Goal: Check status: Check status

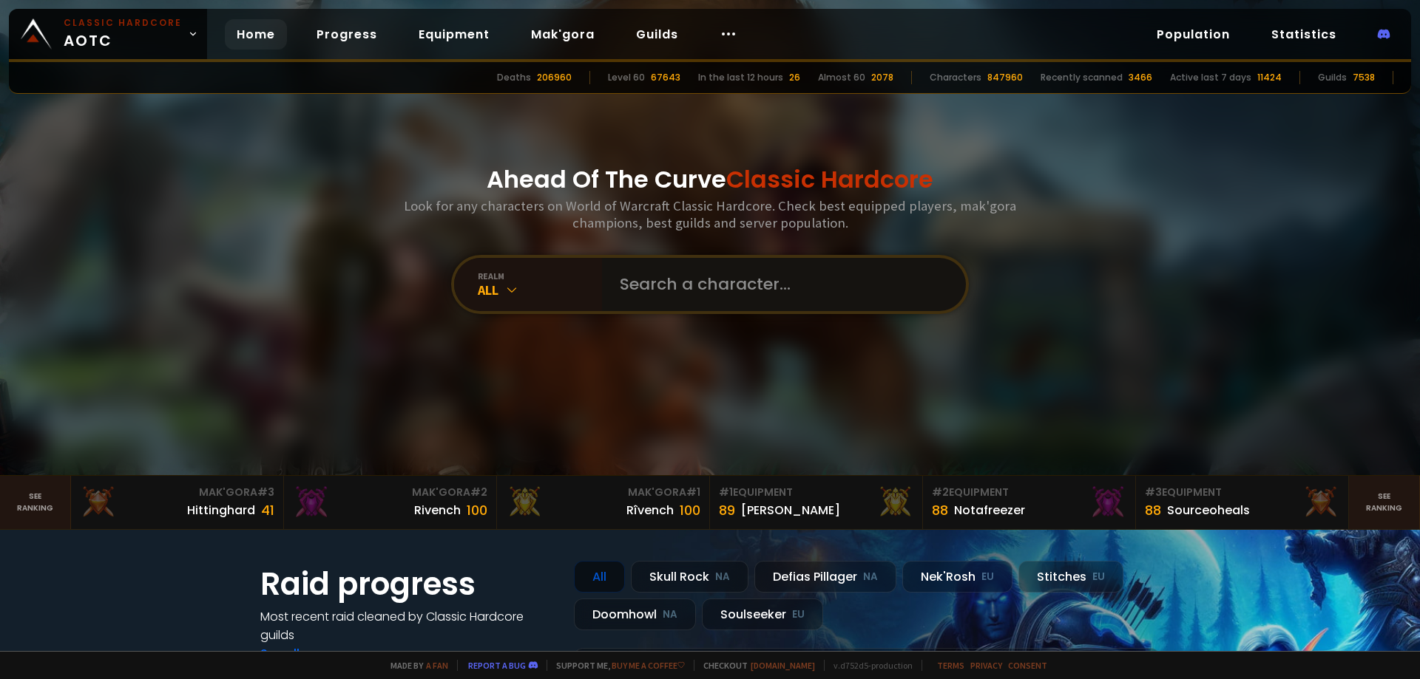
click at [671, 295] on input "text" at bounding box center [779, 284] width 337 height 53
type input "к"
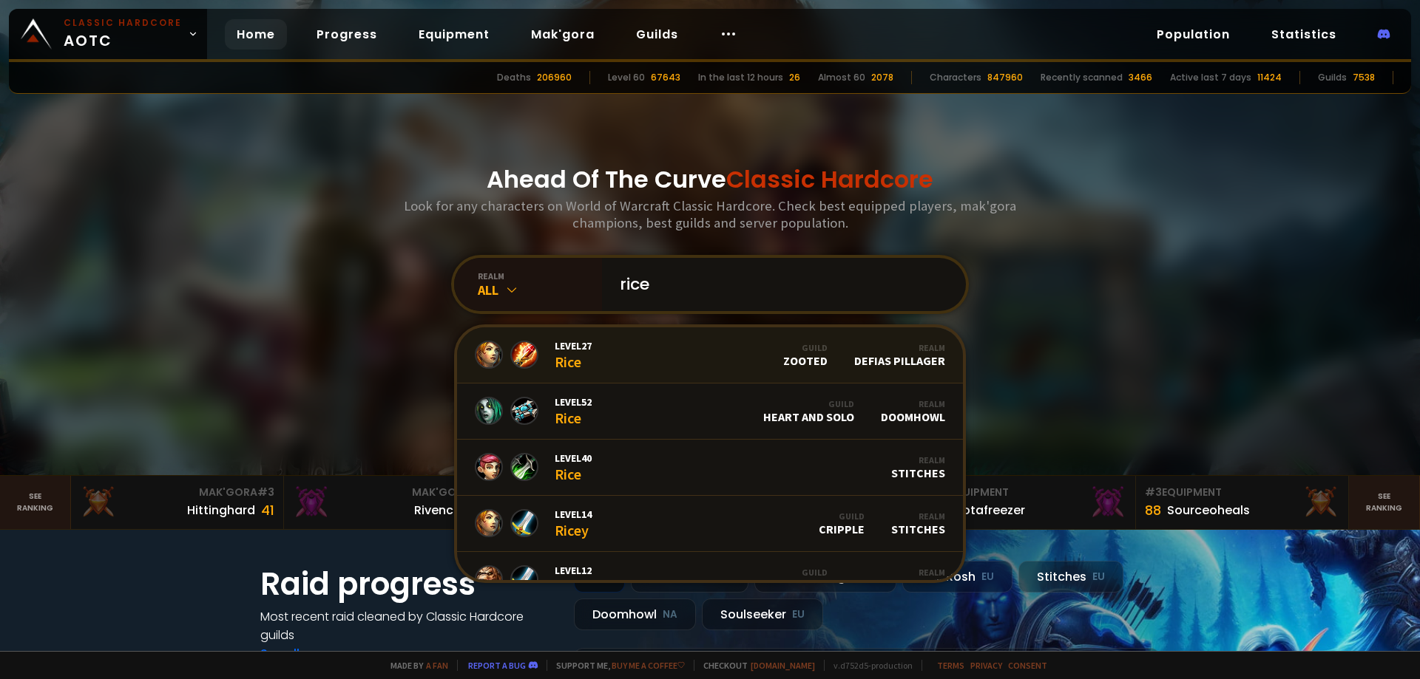
type input "rice"
click at [653, 344] on link "Level 27 Rice Guild Zooted Realm Defias Pillager" at bounding box center [710, 356] width 506 height 56
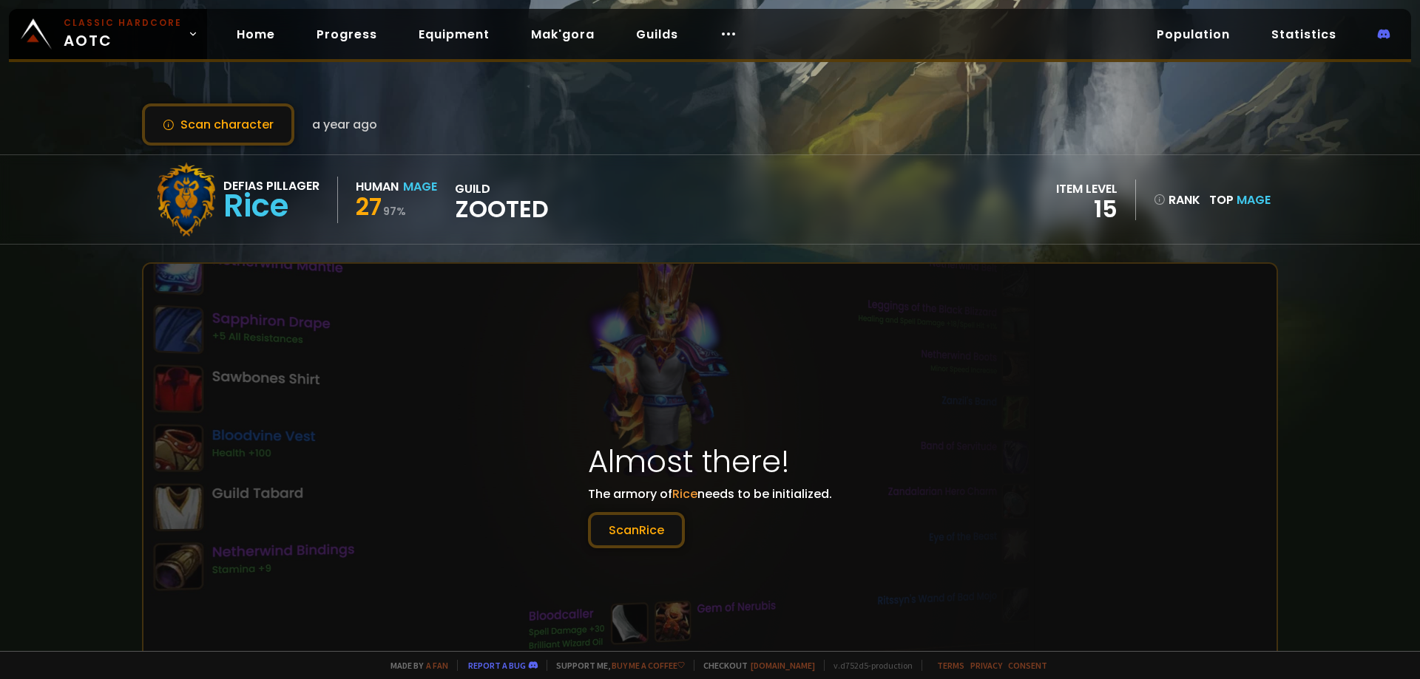
drag, startPoint x: 501, startPoint y: 133, endPoint x: 513, endPoint y: 140, distance: 14.6
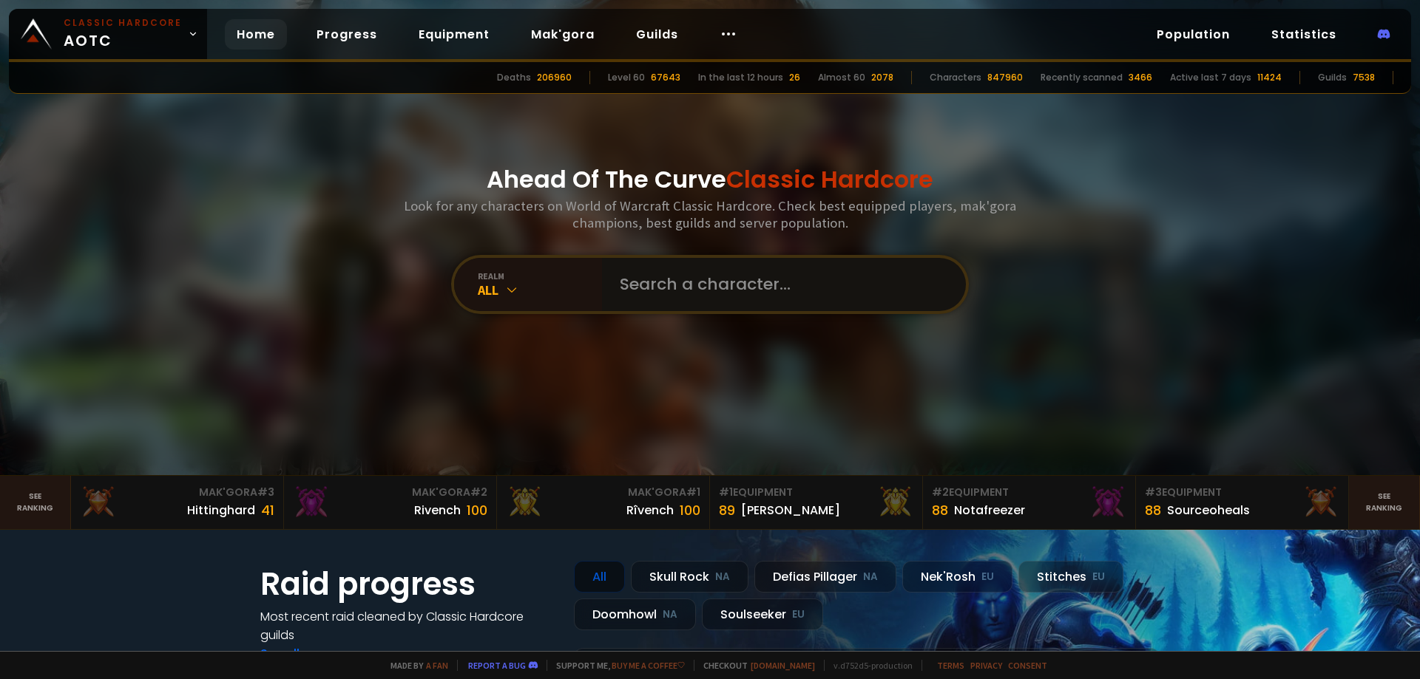
click at [713, 280] on input "text" at bounding box center [779, 284] width 337 height 53
type input "rice"
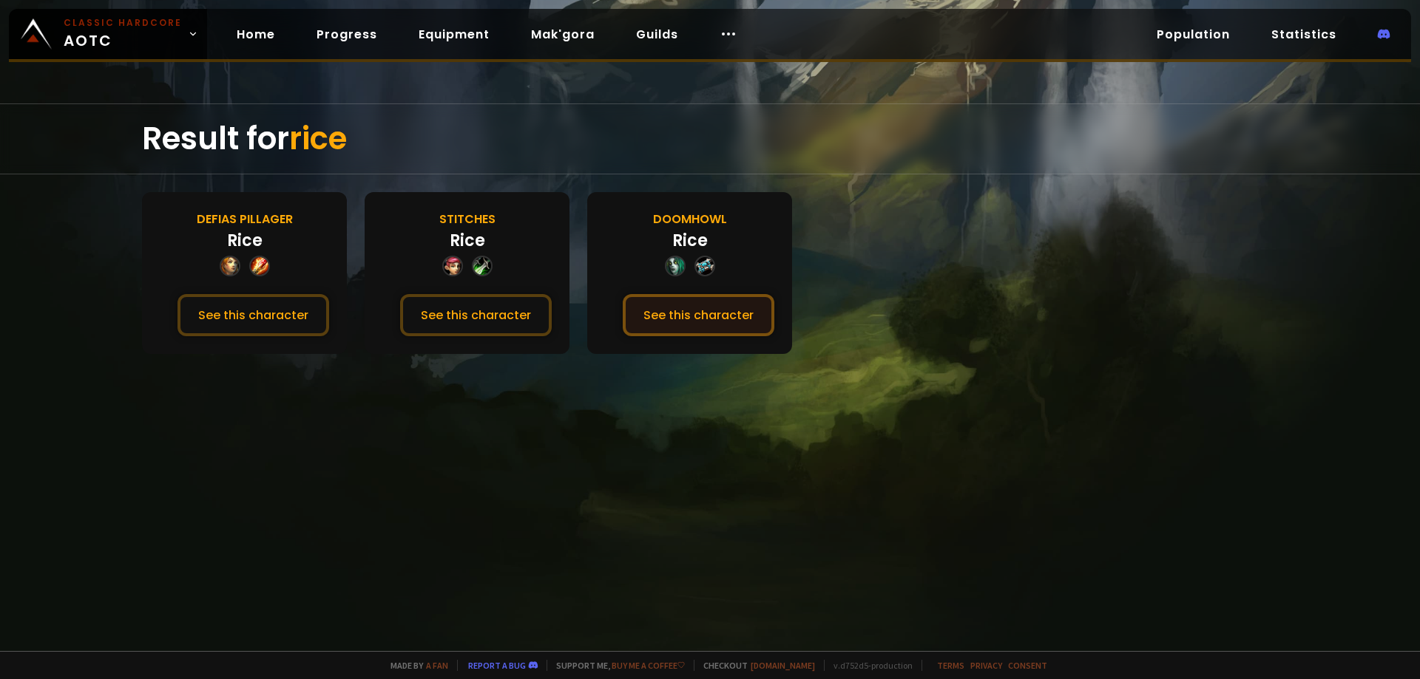
click at [752, 309] on button "See this character" at bounding box center [699, 315] width 152 height 42
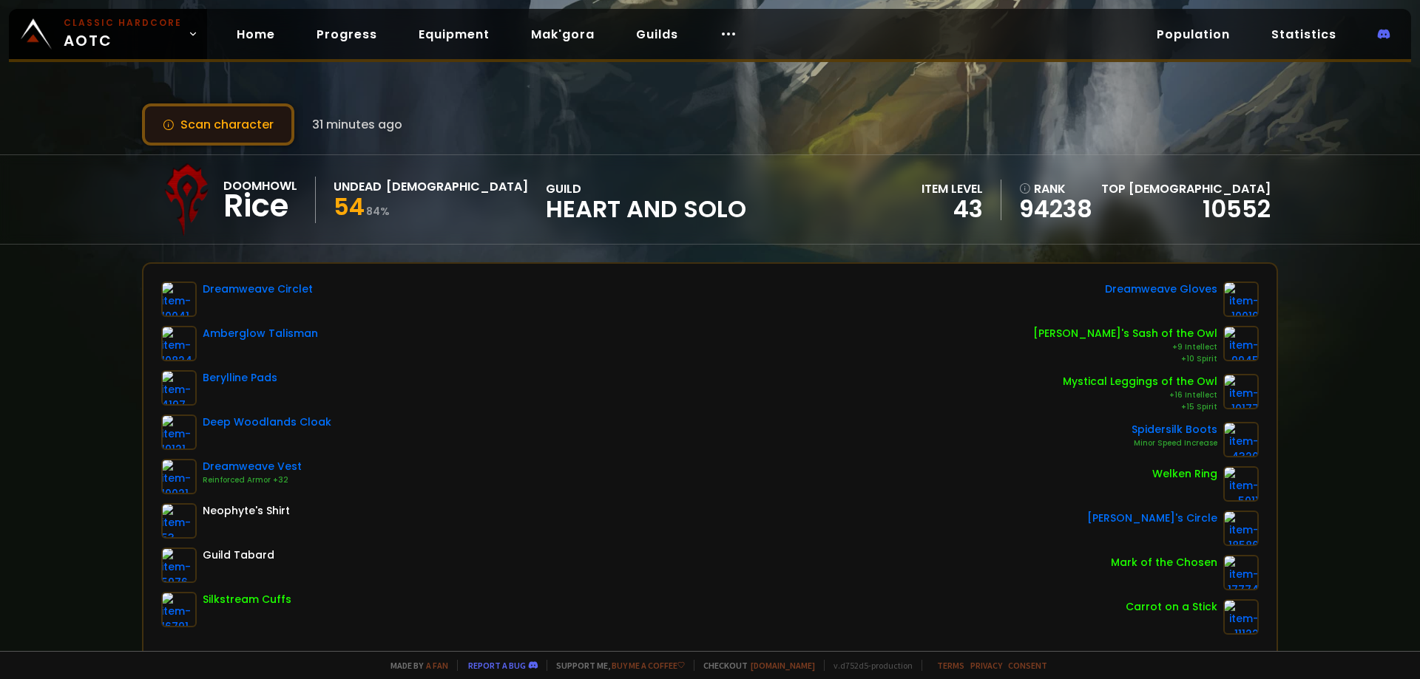
click at [238, 129] on button "Scan character" at bounding box center [218, 125] width 152 height 42
